Goal: Information Seeking & Learning: Learn about a topic

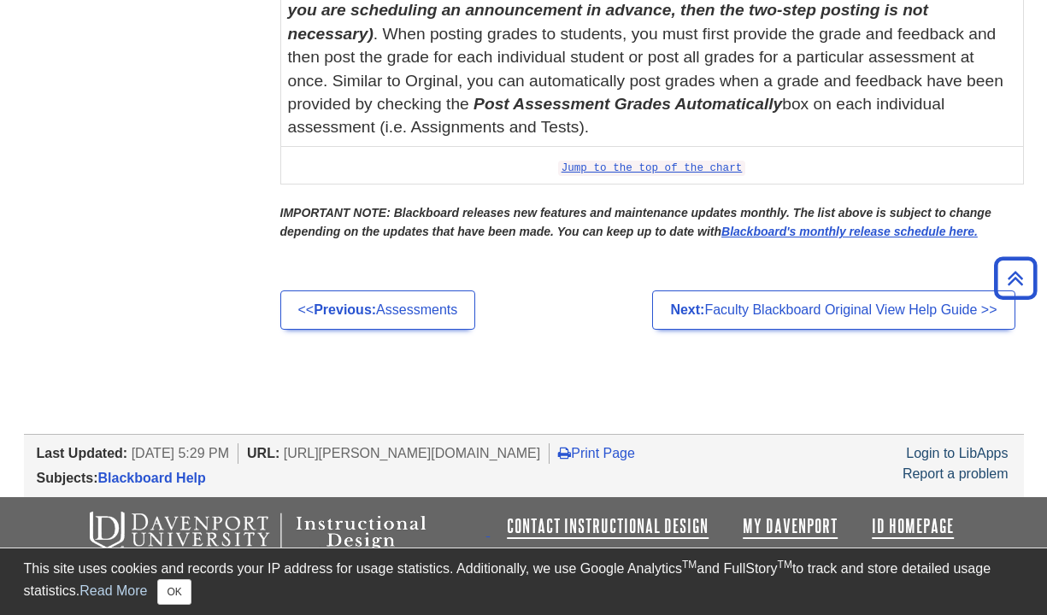
scroll to position [6719, 0]
click at [407, 319] on link "<< Previous: Assessments" at bounding box center [378, 310] width 196 height 39
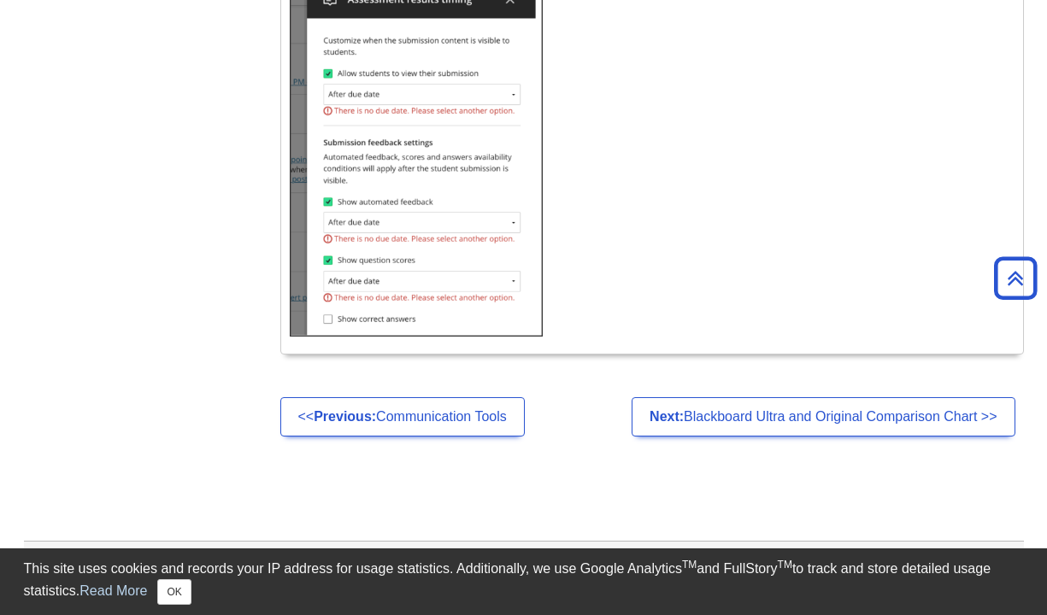
scroll to position [10942, 0]
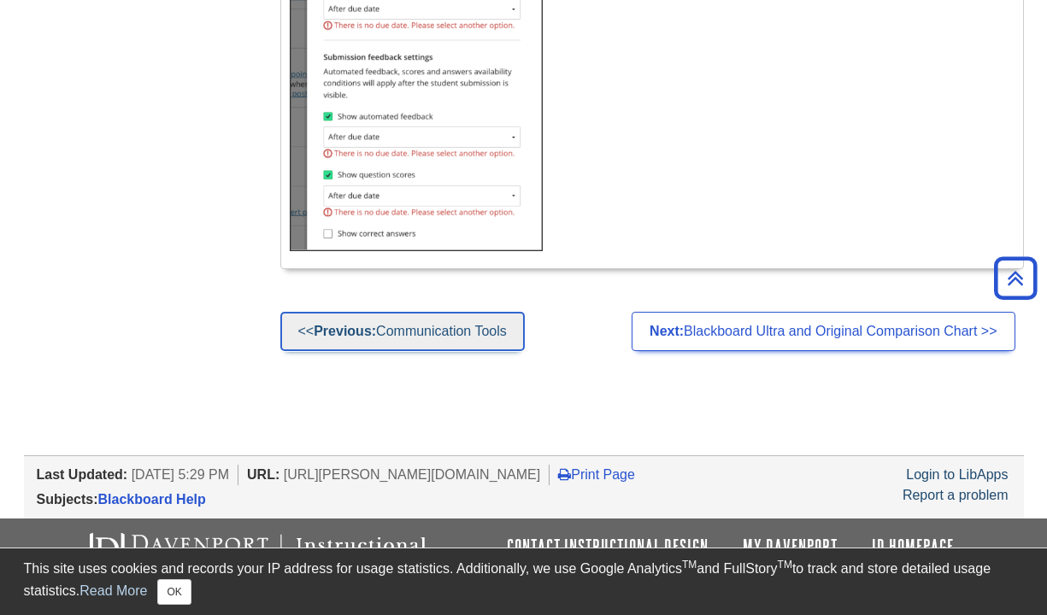
click at [473, 351] on link "<< Previous: Communication Tools" at bounding box center [402, 331] width 244 height 39
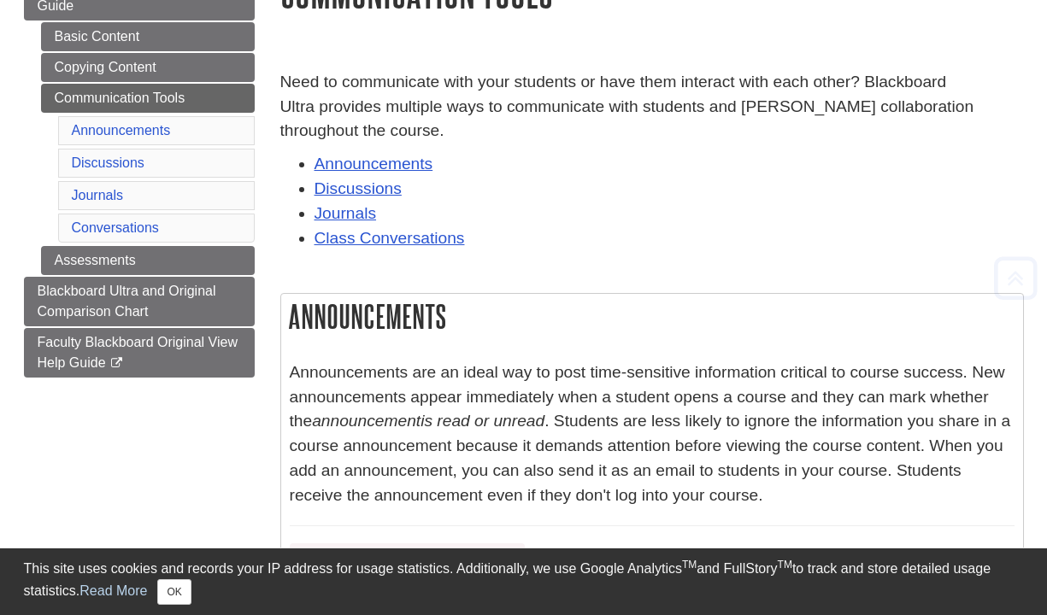
scroll to position [256, 0]
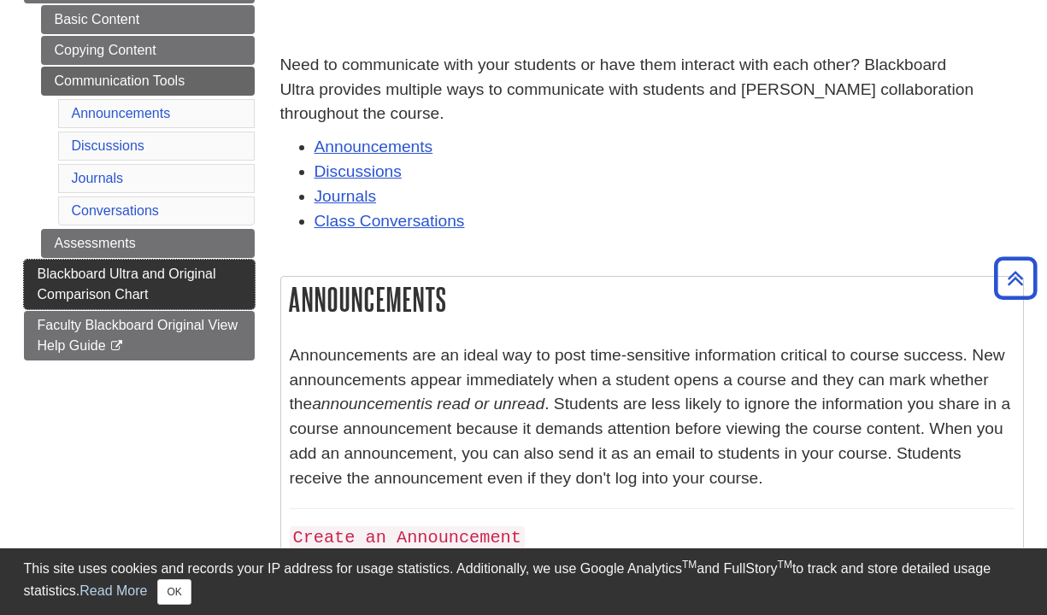
click at [194, 282] on link "Blackboard Ultra and Original Comparison Chart" at bounding box center [139, 285] width 231 height 50
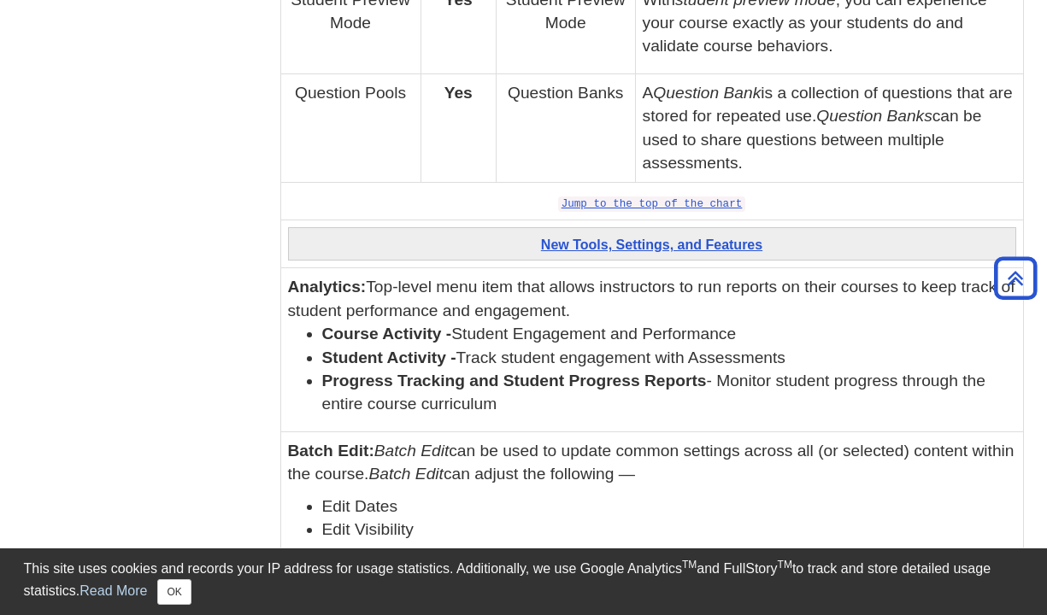
scroll to position [5215, 0]
